Goal: Information Seeking & Learning: Learn about a topic

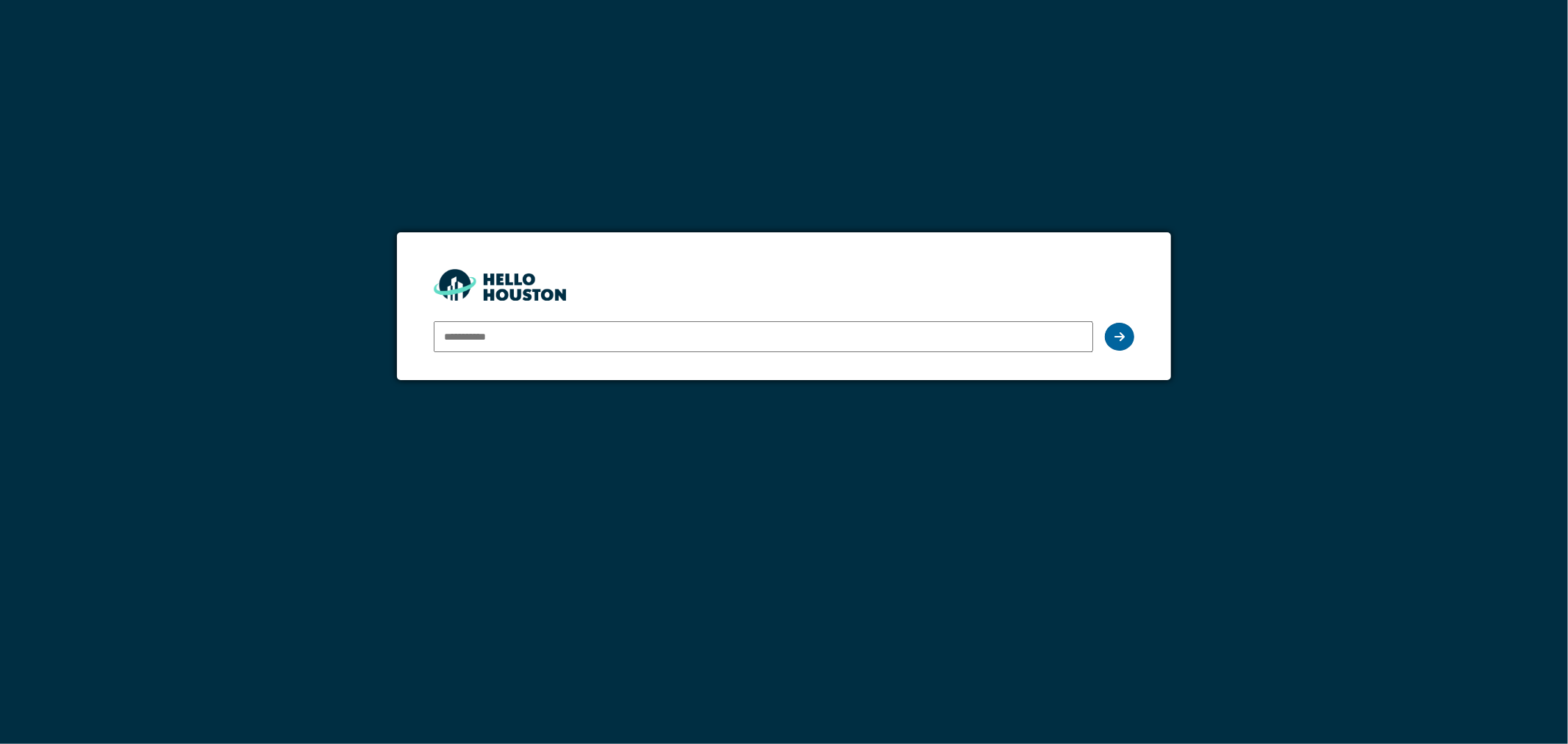
type input "**********"
click at [1121, 344] on div at bounding box center [1119, 337] width 29 height 28
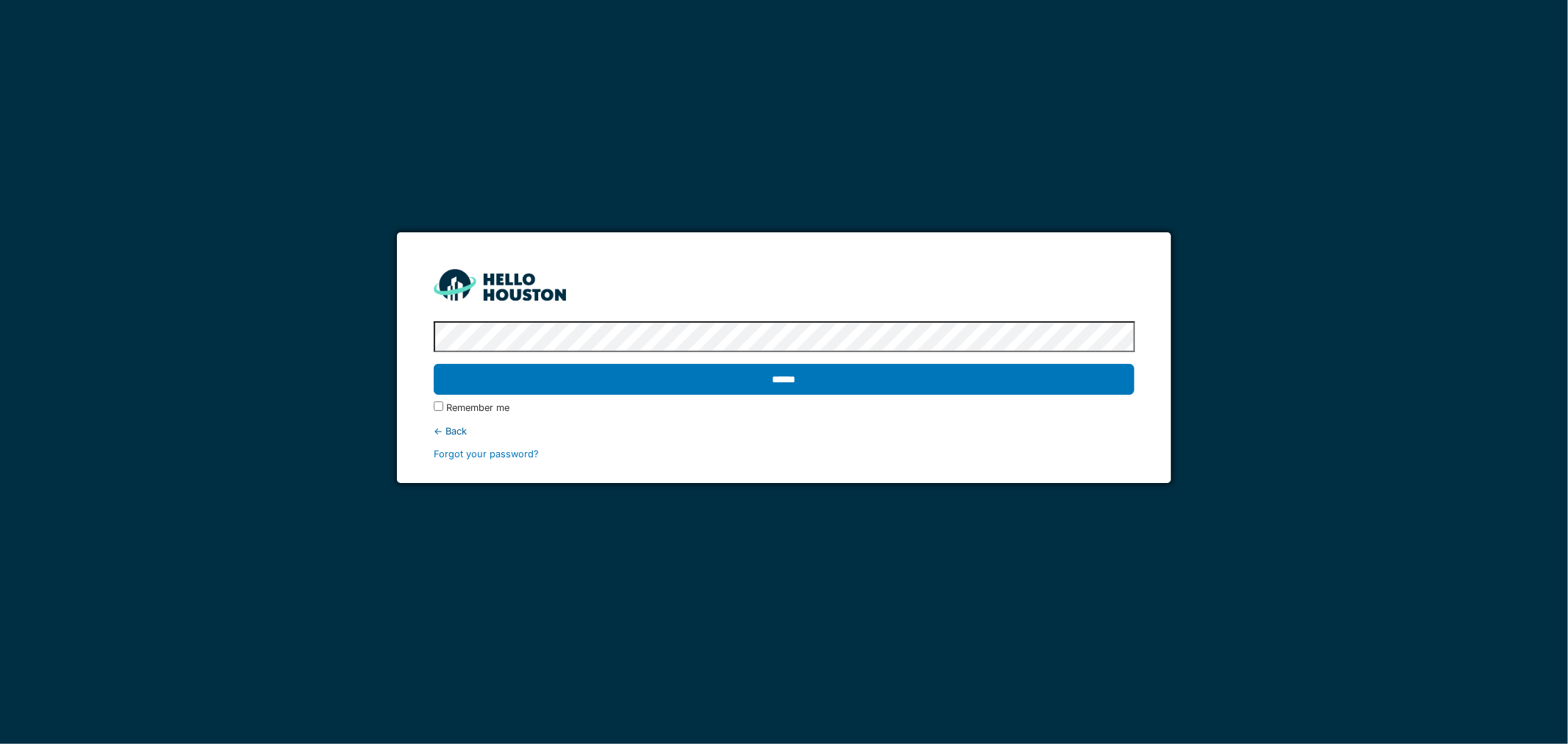
click at [945, 377] on input "******" at bounding box center [784, 379] width 701 height 31
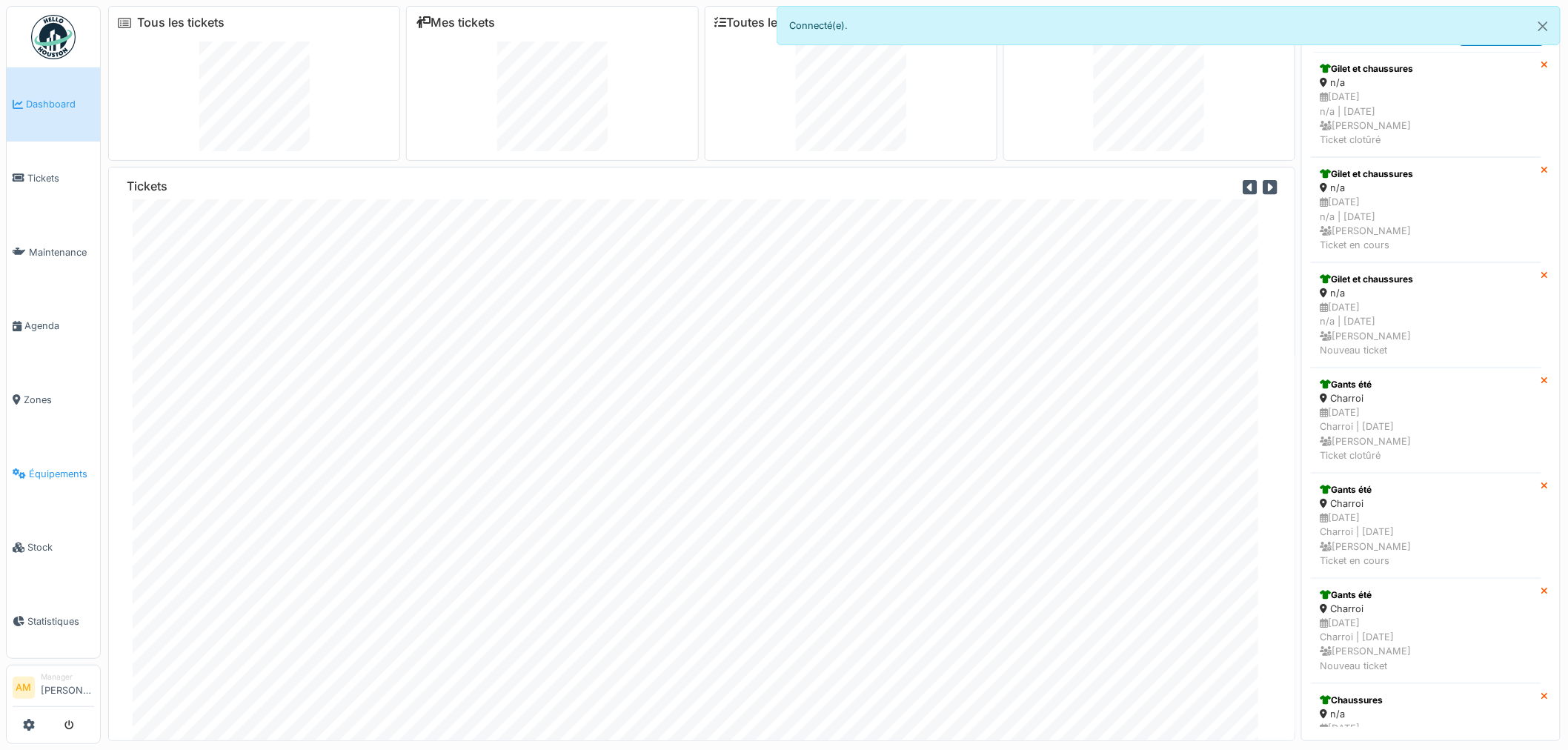
click at [49, 467] on span "Équipements" at bounding box center [62, 474] width 65 height 14
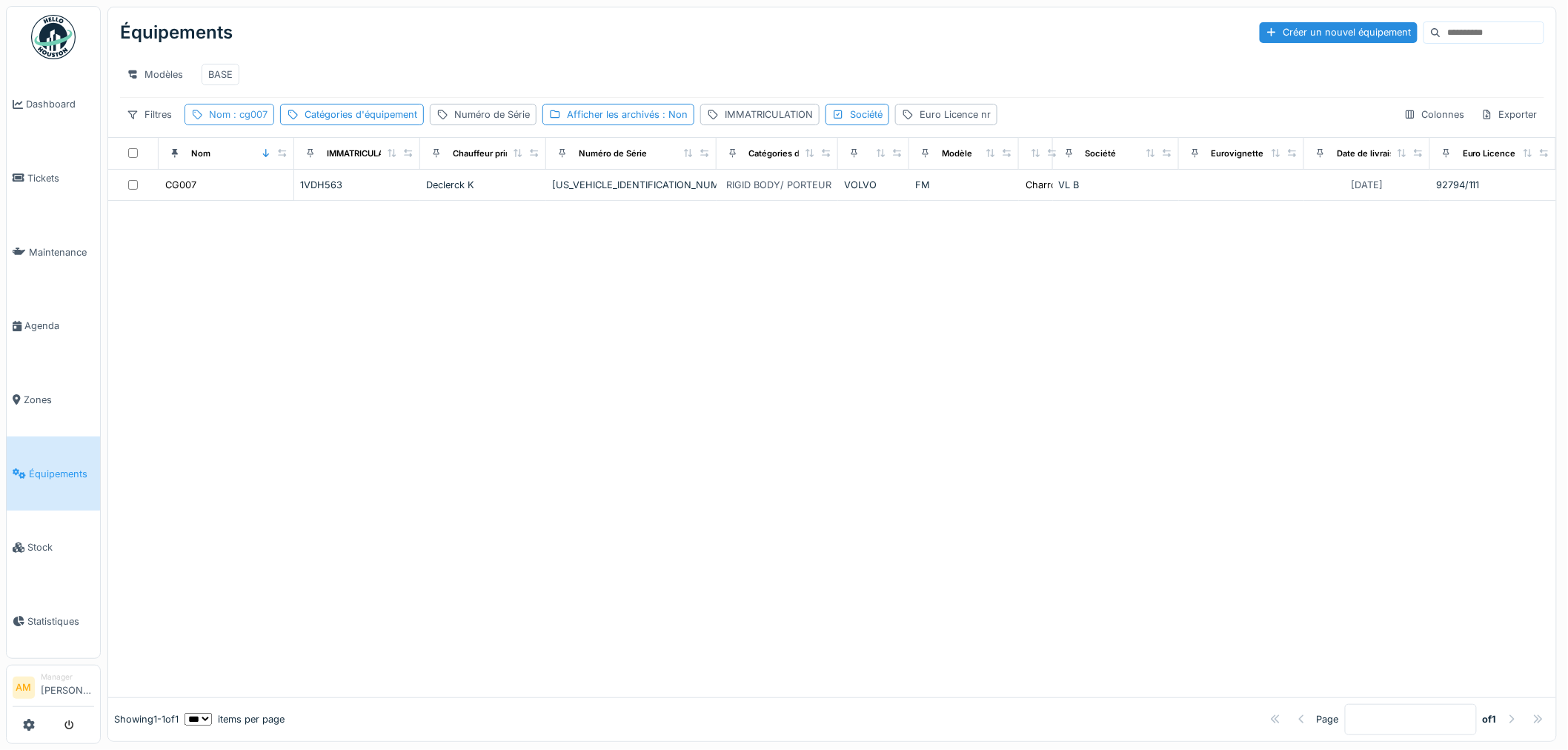
click at [259, 120] on span ": cg007" at bounding box center [249, 114] width 37 height 11
drag, startPoint x: 239, startPoint y: 206, endPoint x: 83, endPoint y: 185, distance: 157.4
click at [84, 186] on body "Dashboard Tickets Maintenance [GEOGRAPHIC_DATA] Zones Équipements Stock Statist…" at bounding box center [784, 375] width 1568 height 750
type input "*****"
click at [659, 442] on div at bounding box center [831, 453] width 1447 height 487
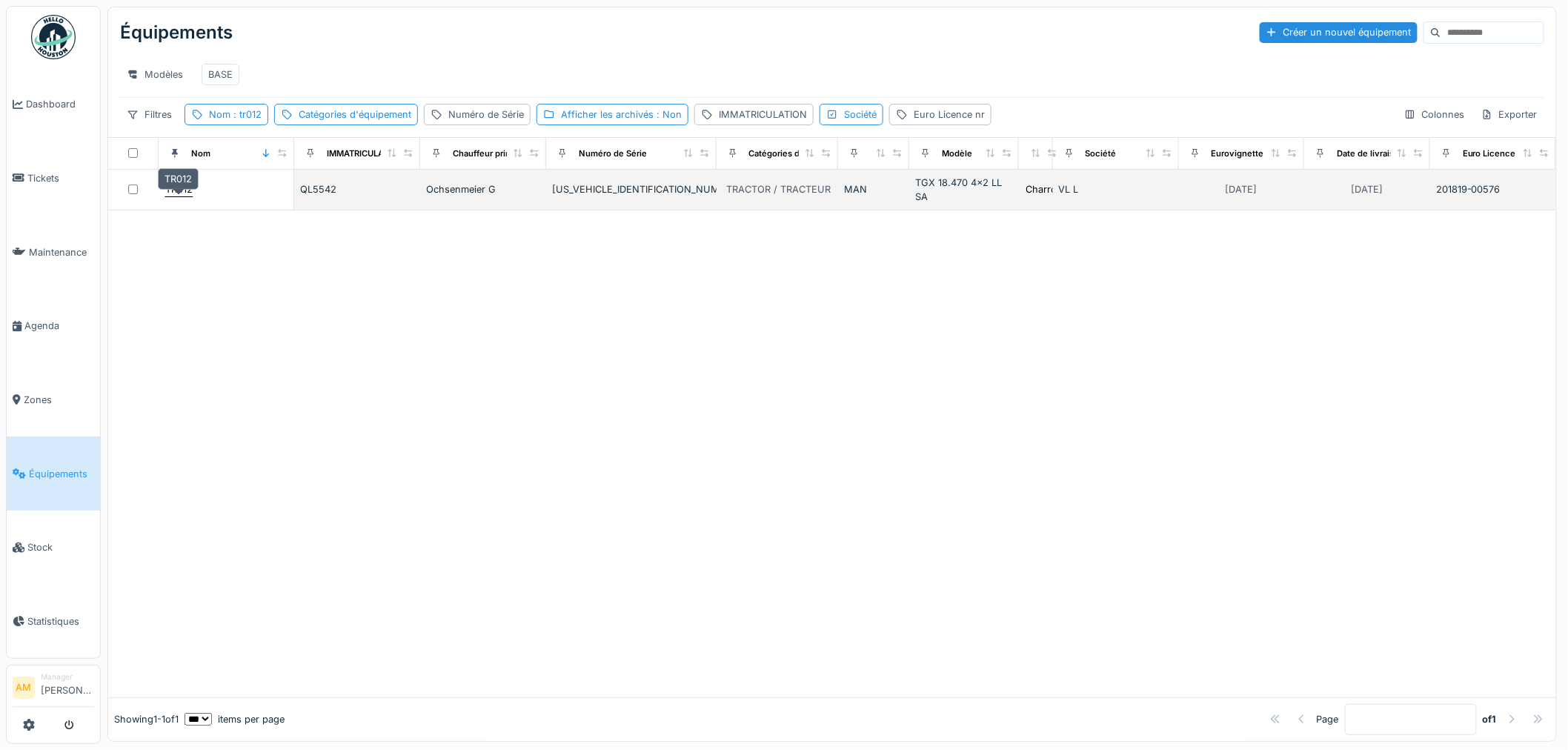
click at [185, 196] on div "TR012" at bounding box center [178, 189] width 27 height 14
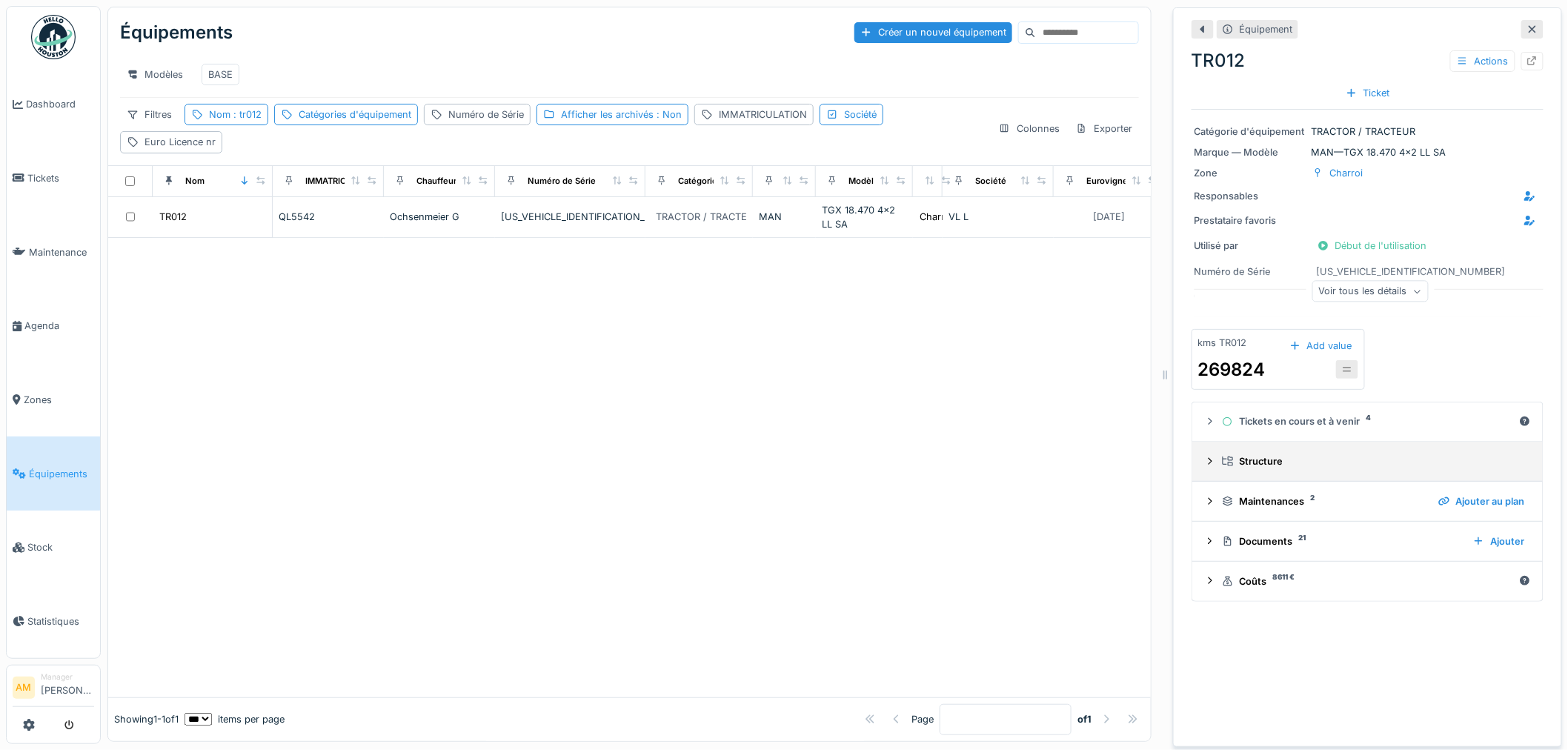
click at [1204, 466] on icon at bounding box center [1209, 461] width 12 height 9
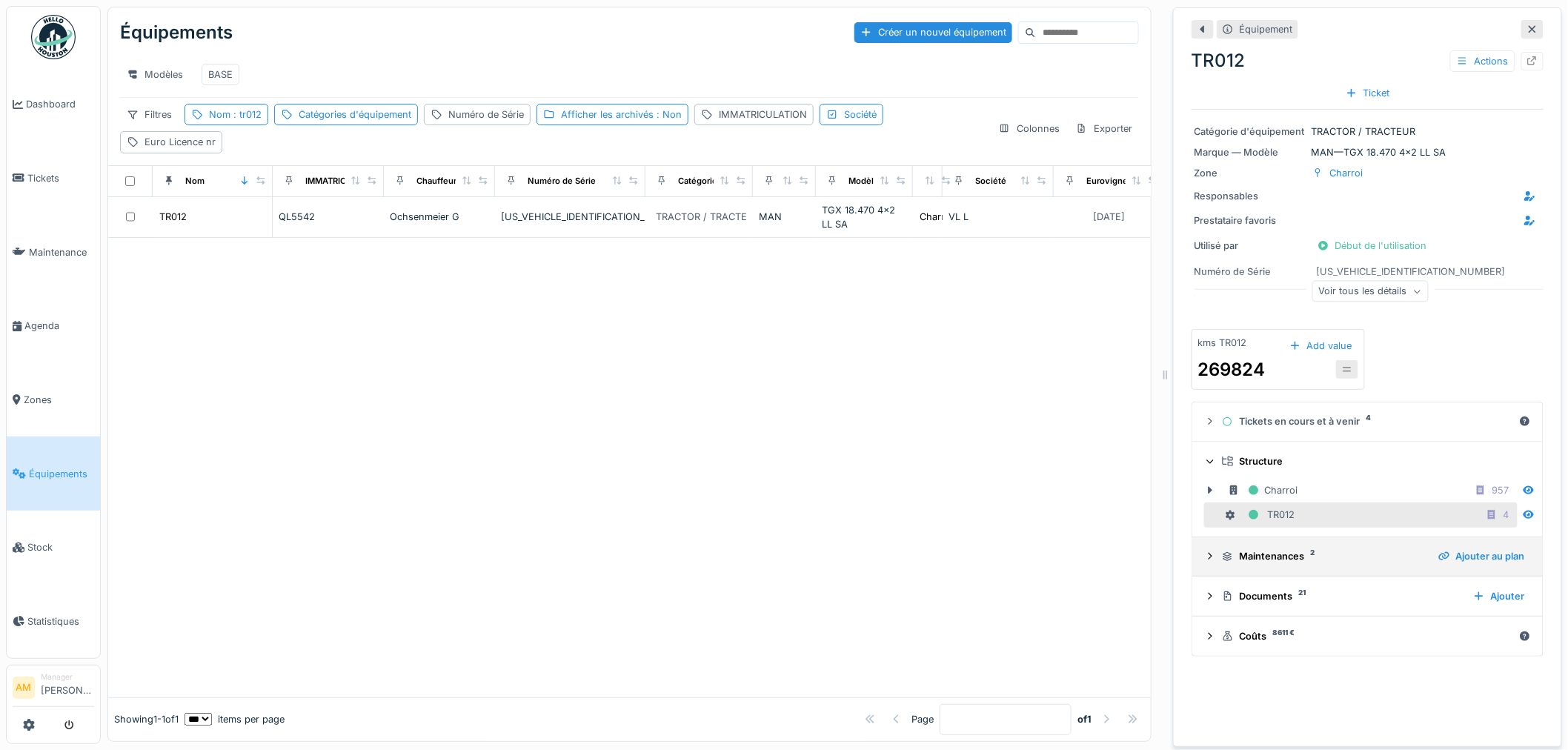
click at [1204, 563] on div at bounding box center [1209, 556] width 12 height 14
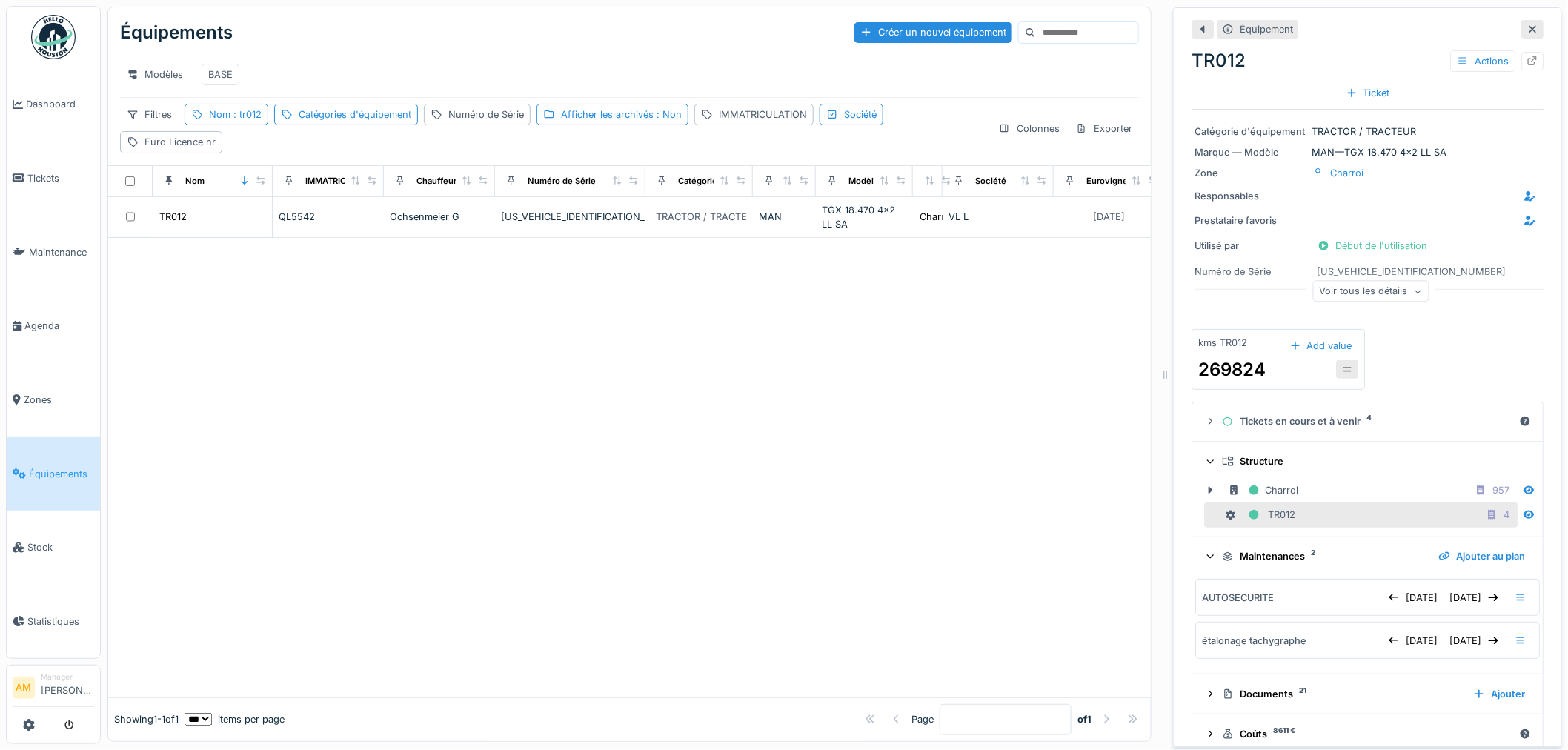
click at [1355, 298] on div "Voir tous les détails" at bounding box center [1369, 292] width 116 height 22
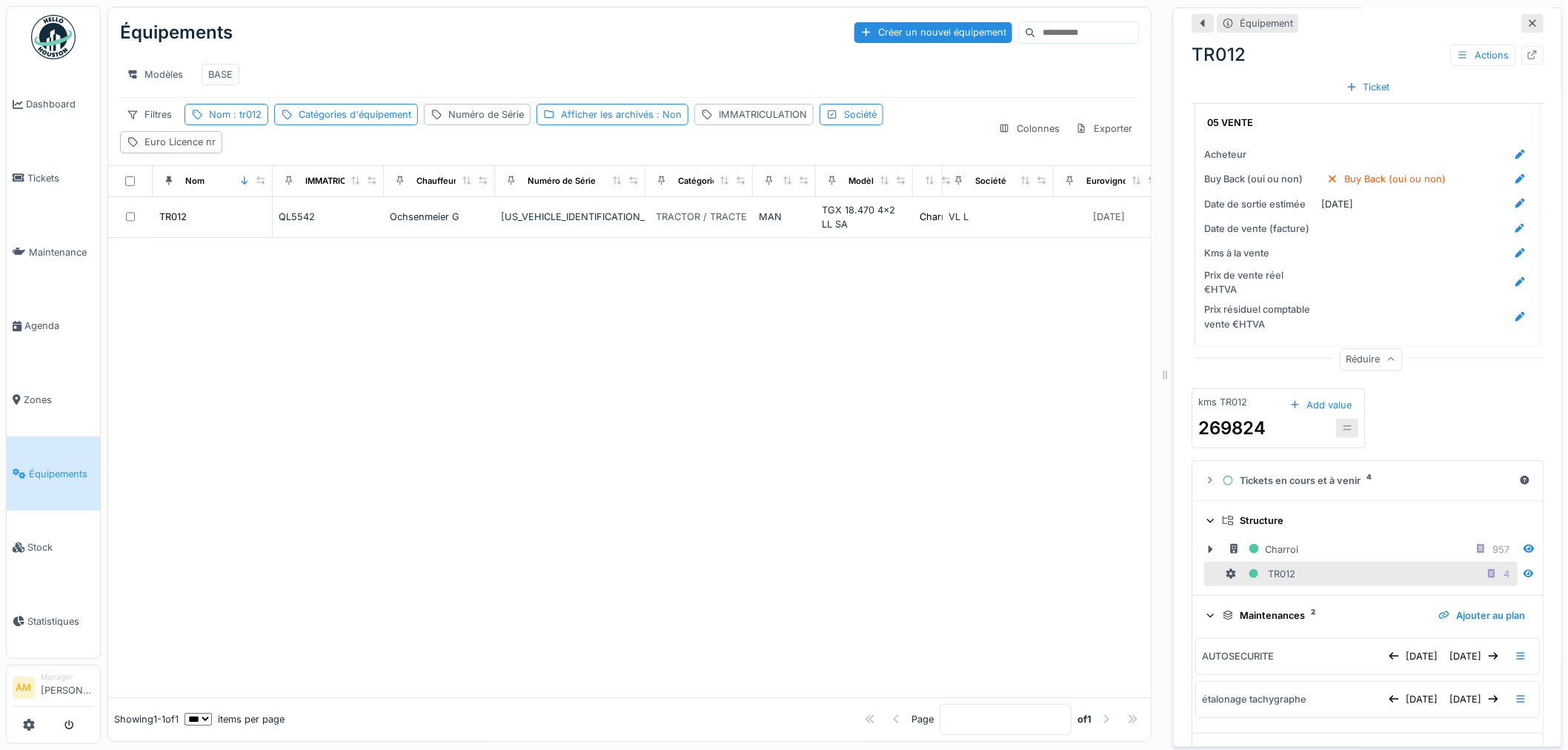
scroll to position [2627, 0]
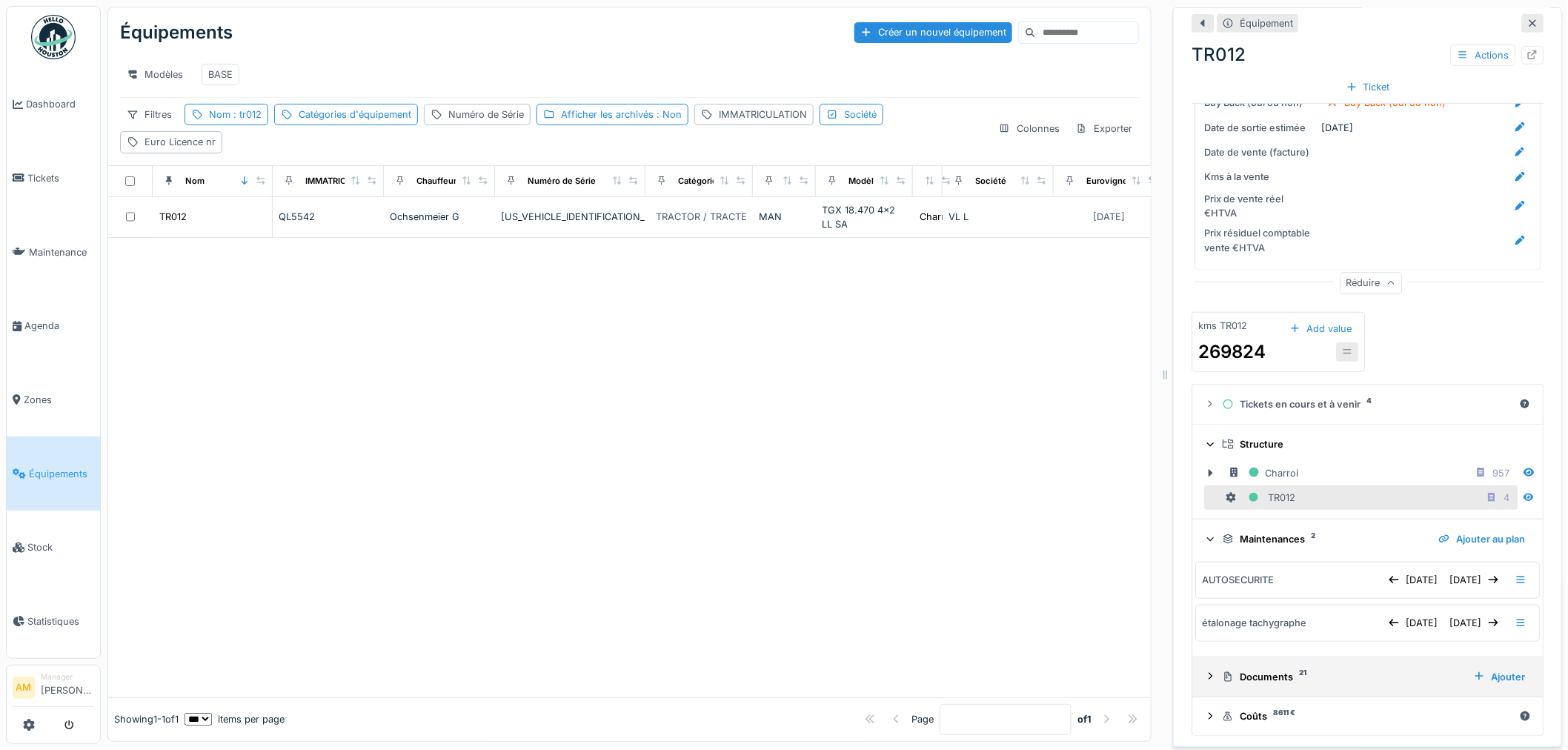
click at [1204, 669] on div "Documents 21 Ajouter" at bounding box center [1367, 677] width 327 height 20
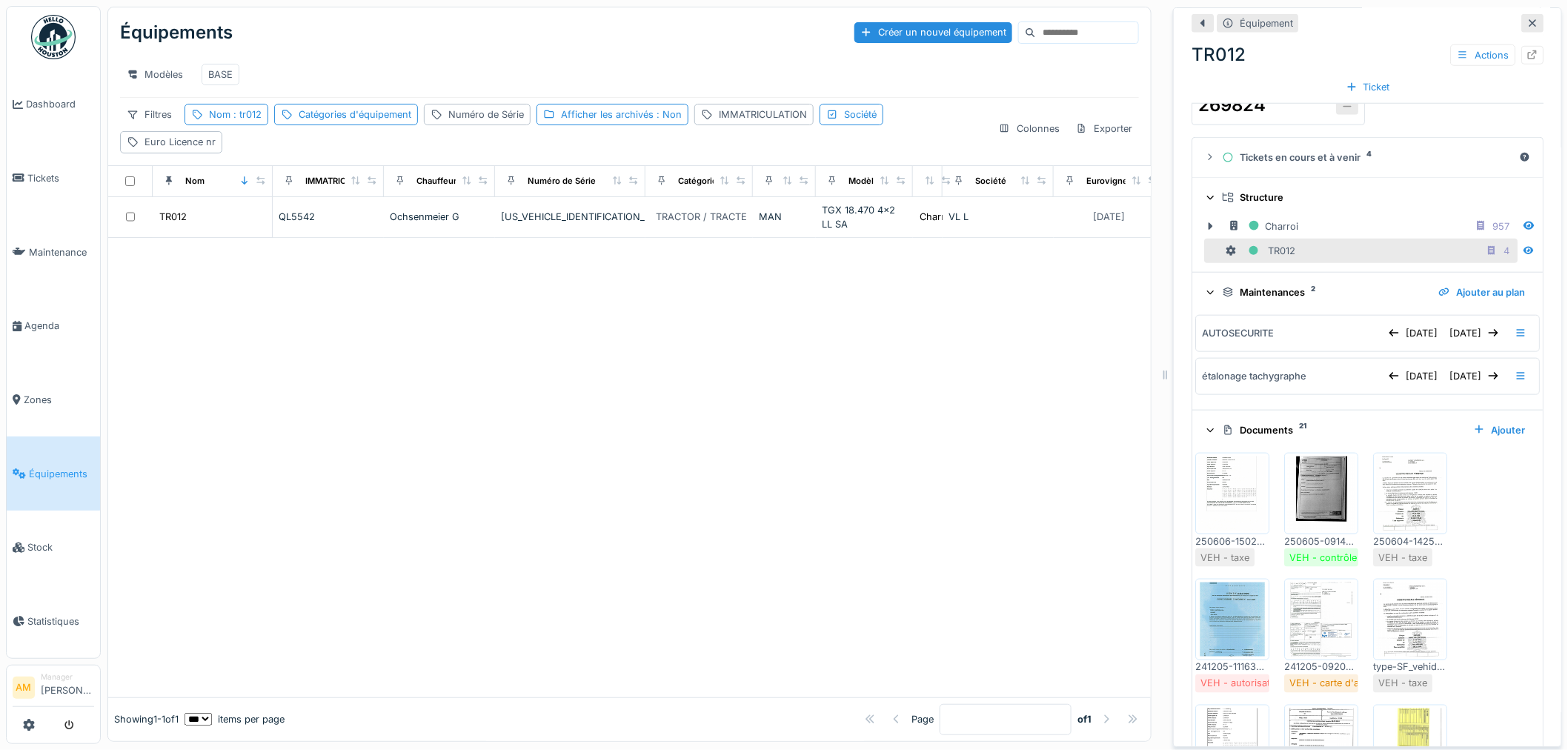
scroll to position [2956, 0]
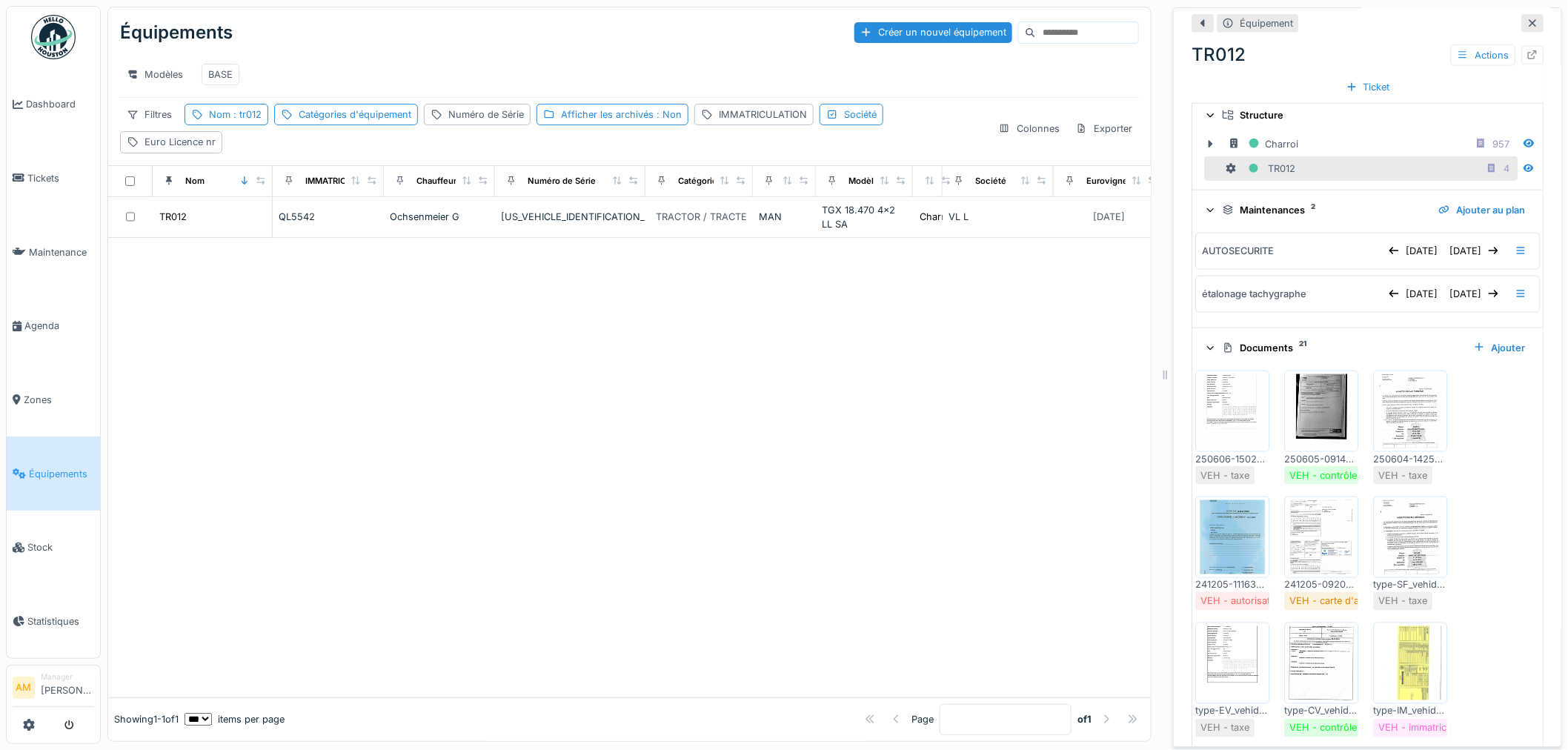
click at [1396, 652] on img at bounding box center [1410, 663] width 67 height 74
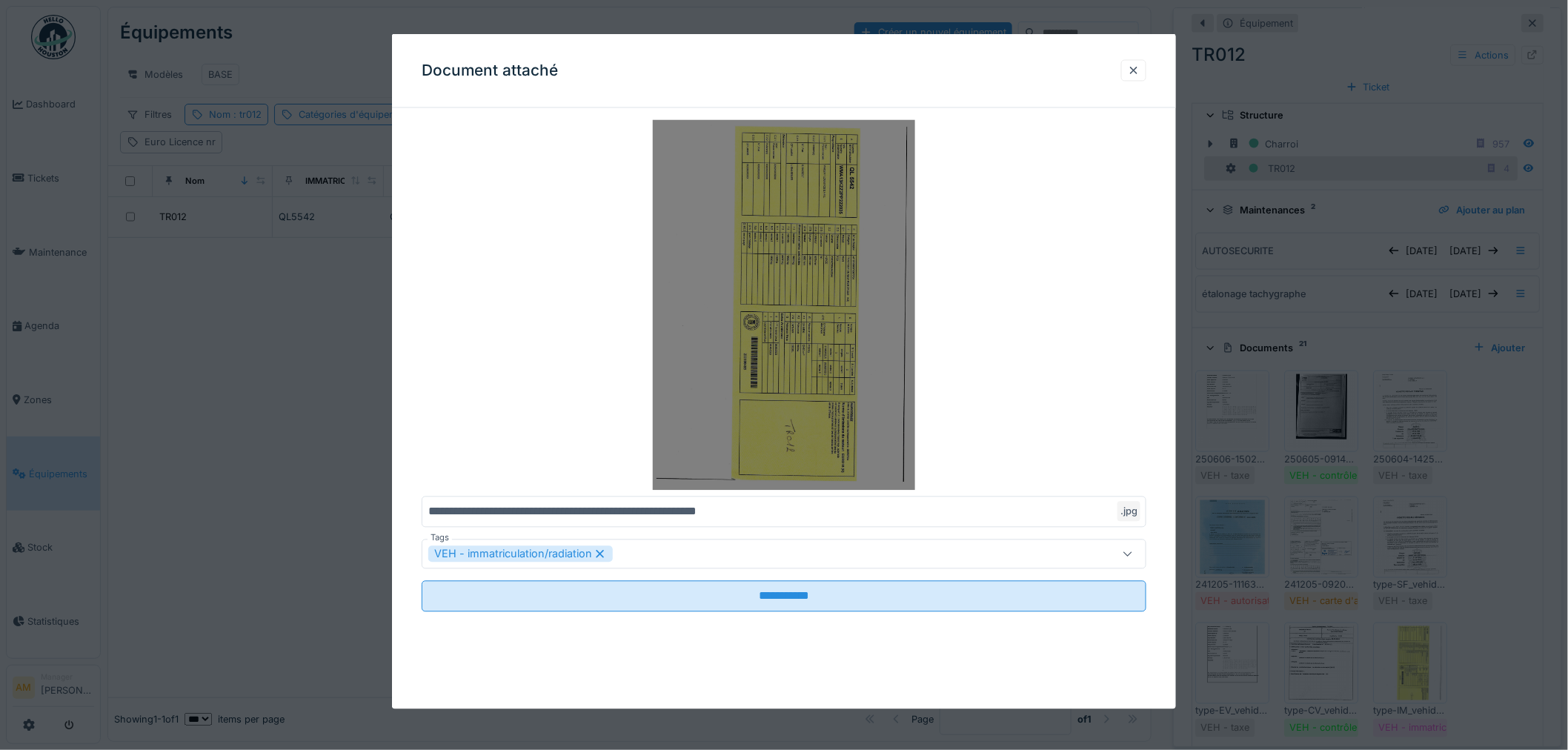
click at [854, 356] on img at bounding box center [783, 305] width 725 height 371
